Goal: Information Seeking & Learning: Learn about a topic

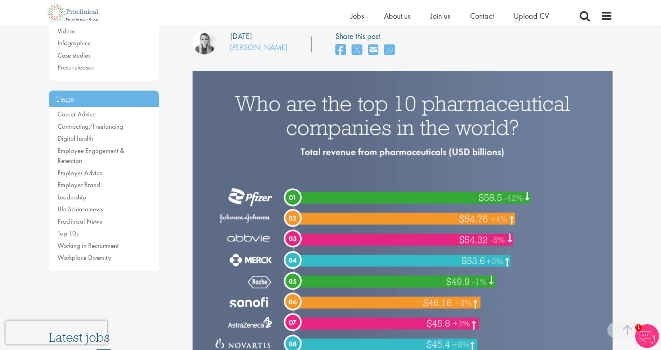
scroll to position [159, 0]
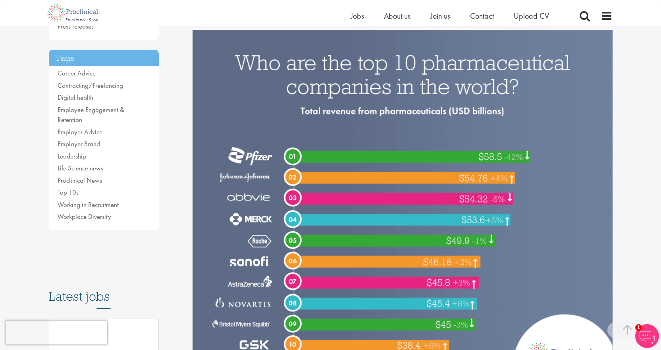
drag, startPoint x: 346, startPoint y: 168, endPoint x: 345, endPoint y: 162, distance: 6.8
click at [346, 168] on img at bounding box center [403, 205] width 420 height 350
drag, startPoint x: 346, startPoint y: 129, endPoint x: 340, endPoint y: 124, distance: 7.6
click at [346, 129] on img at bounding box center [403, 205] width 420 height 350
click at [377, 88] on img at bounding box center [403, 205] width 420 height 350
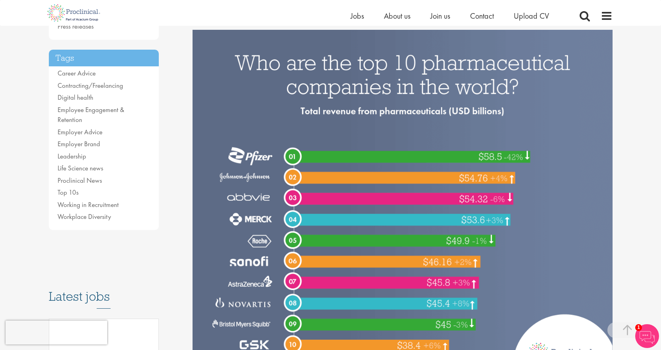
click at [244, 61] on img at bounding box center [403, 205] width 420 height 350
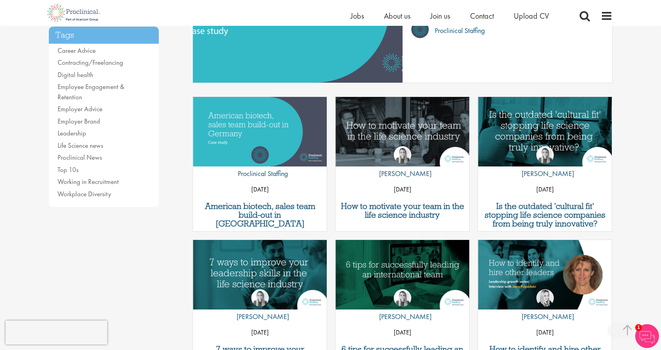
scroll to position [159, 0]
